Goal: Find specific page/section: Find specific page/section

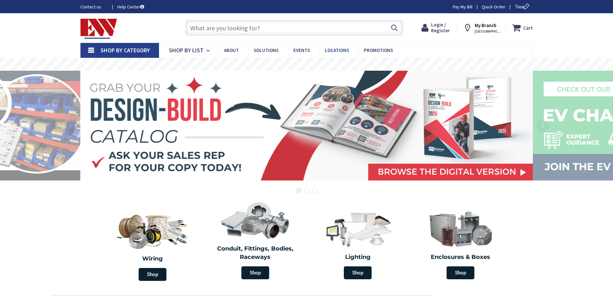
click at [326, 50] on span "Locations" at bounding box center [337, 50] width 24 height 6
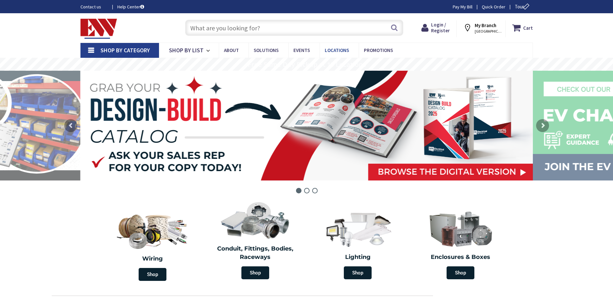
click at [326, 50] on span "Locations" at bounding box center [337, 50] width 24 height 6
click at [331, 48] on span "Locations" at bounding box center [337, 50] width 24 height 6
click at [337, 49] on span "Locations" at bounding box center [337, 50] width 24 height 6
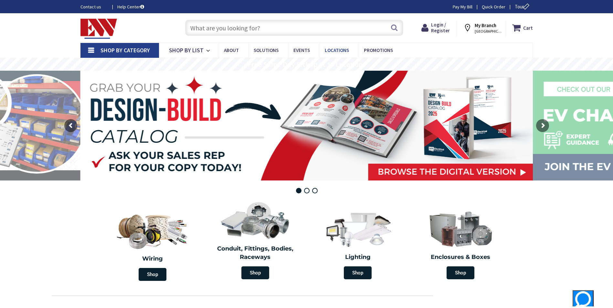
click at [337, 49] on span "Locations" at bounding box center [337, 50] width 24 height 6
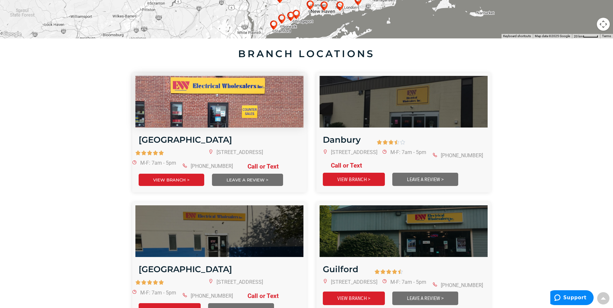
scroll to position [194, 0]
